Goal: Check status: Check status

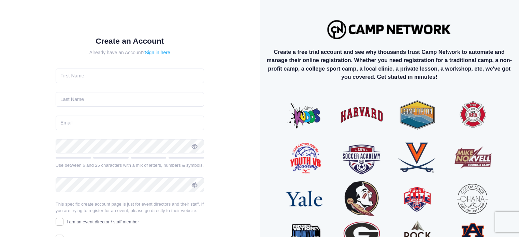
click at [119, 73] on input "text" at bounding box center [130, 76] width 149 height 15
type input "ELLEN"
type input "RUBIN"
type input "[PERSON_NAME][EMAIL_ADDRESS][PERSON_NAME][PERSON_NAME][DOMAIN_NAME]"
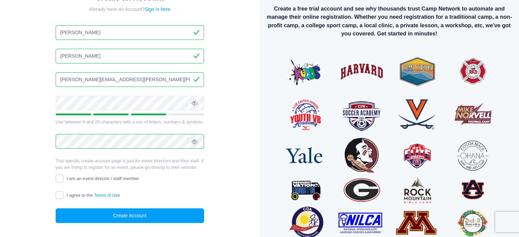
scroll to position [44, 0]
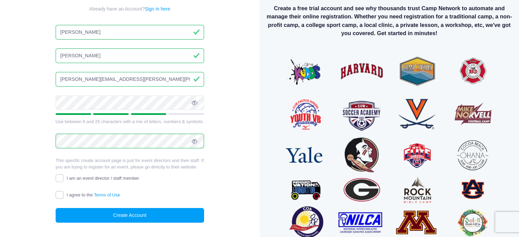
click at [63, 197] on input "I agree to the Terms of Use" at bounding box center [60, 195] width 8 height 8
checkbox input "true"
click at [106, 210] on button "Create Account" at bounding box center [130, 215] width 149 height 15
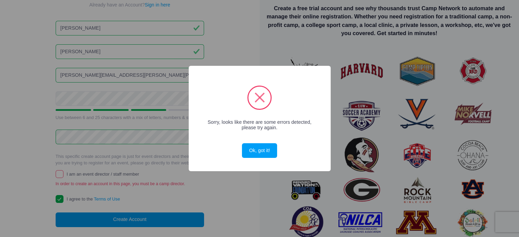
scroll to position [40, 0]
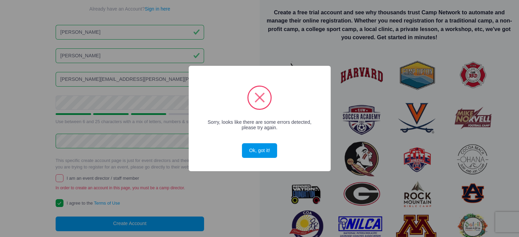
click at [245, 146] on button "Ok, got it!" at bounding box center [259, 150] width 35 height 15
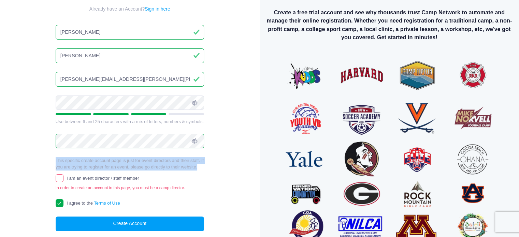
drag, startPoint x: 245, startPoint y: 146, endPoint x: 105, endPoint y: 173, distance: 142.3
click at [105, 173] on div "Create an Account Already have an Account? Sign in here ELLEN RUBIN ellen.amy.r…" at bounding box center [130, 118] width 238 height 292
click at [58, 177] on input "I am an event director / staff member" at bounding box center [60, 178] width 8 height 8
checkbox input "true"
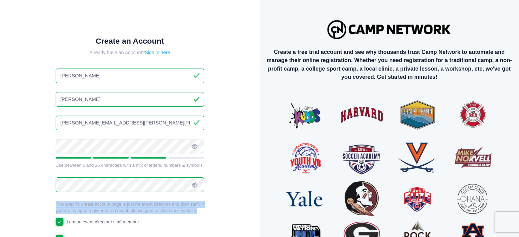
scroll to position [71, 0]
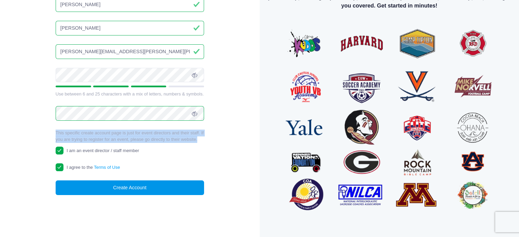
click at [128, 188] on button "Create Account" at bounding box center [130, 188] width 149 height 15
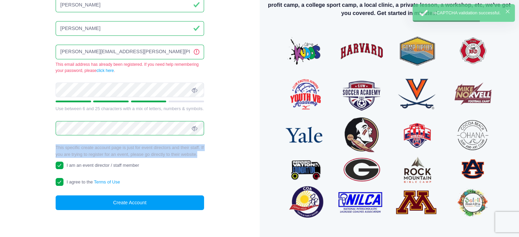
scroll to position [0, 0]
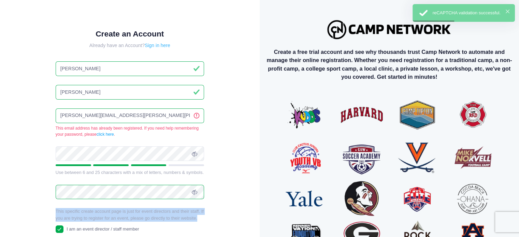
click at [167, 47] on link "Sign in here" at bounding box center [158, 45] width 26 height 5
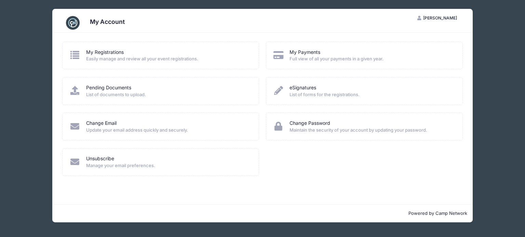
click at [137, 61] on span "Easily manage and review all your event registrations." at bounding box center [168, 59] width 164 height 7
click at [111, 48] on div "My Registrations Easily manage and review all your event registrations." at bounding box center [160, 56] width 197 height 28
click at [111, 51] on link "My Registrations" at bounding box center [105, 52] width 38 height 7
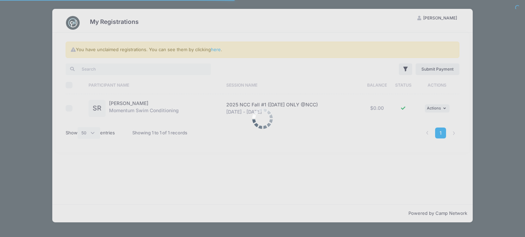
select select "50"
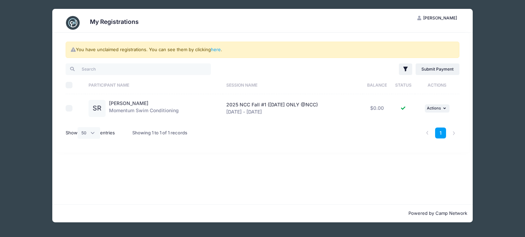
click at [160, 109] on div "[PERSON_NAME] Momentum Swim Conditioning" at bounding box center [144, 108] width 70 height 17
click at [161, 110] on div "[PERSON_NAME] Momentum Swim Conditioning" at bounding box center [144, 108] width 70 height 17
click at [278, 113] on div "2025 NCC Fall #1 ([DATE] ONLY @NCC) [DATE] - [DATE]" at bounding box center [292, 108] width 133 height 14
click at [278, 108] on div "2025 NCC Fall #1 ([DATE] ONLY @NCC) [DATE] - [DATE]" at bounding box center [292, 108] width 133 height 14
click at [445, 110] on icon "button" at bounding box center [445, 109] width 4 height 4
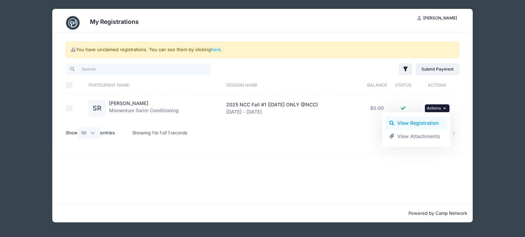
click at [422, 120] on link "View Registration" at bounding box center [416, 123] width 62 height 13
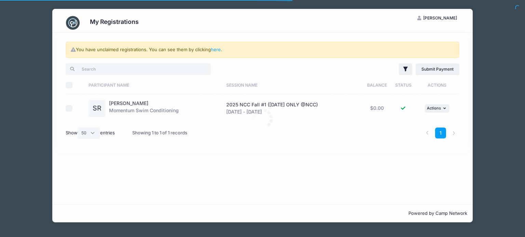
select select "50"
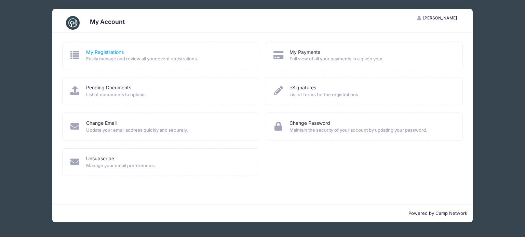
click at [121, 55] on link "My Registrations" at bounding box center [105, 52] width 38 height 7
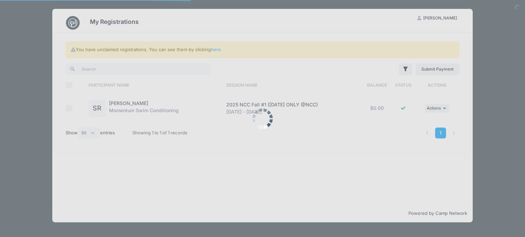
select select "50"
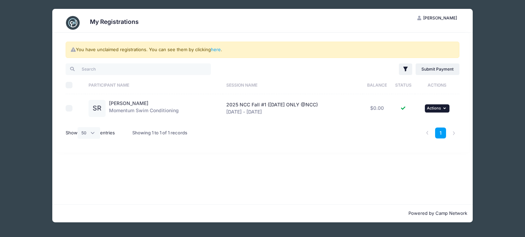
click at [436, 111] on button "... Actions" at bounding box center [436, 108] width 25 height 8
